Goal: Task Accomplishment & Management: Manage account settings

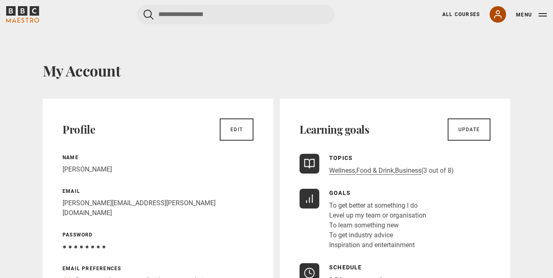
click at [499, 14] on icon at bounding box center [498, 14] width 10 height 10
click at [498, 15] on icon at bounding box center [498, 14] width 10 height 10
click at [539, 15] on button "Menu" at bounding box center [531, 15] width 31 height 8
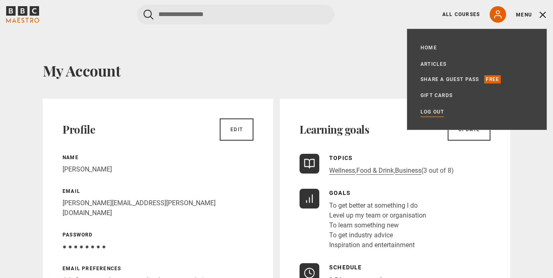
click at [431, 112] on link "Log out" at bounding box center [432, 112] width 23 height 8
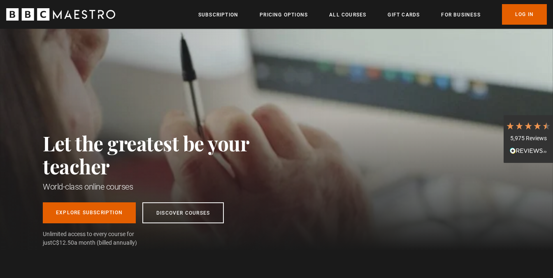
scroll to position [0, 1078]
